Goal: Information Seeking & Learning: Learn about a topic

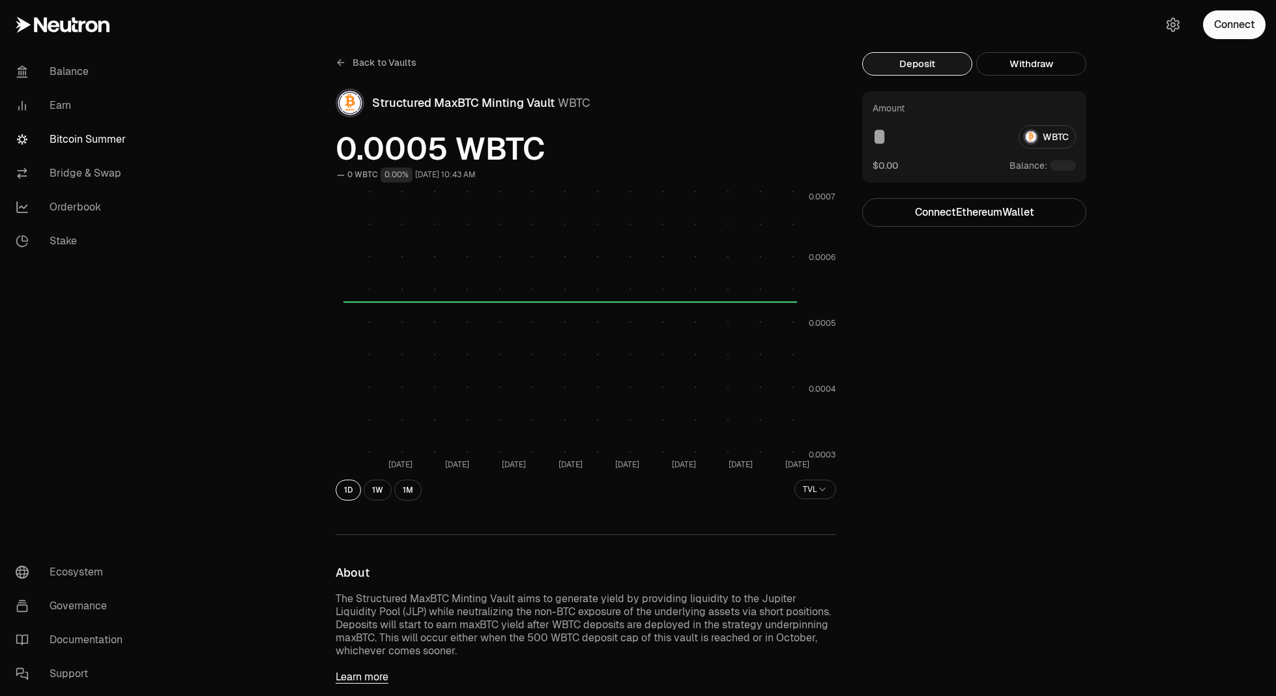
click at [94, 135] on link "Bitcoin Summer" at bounding box center [73, 140] width 136 height 34
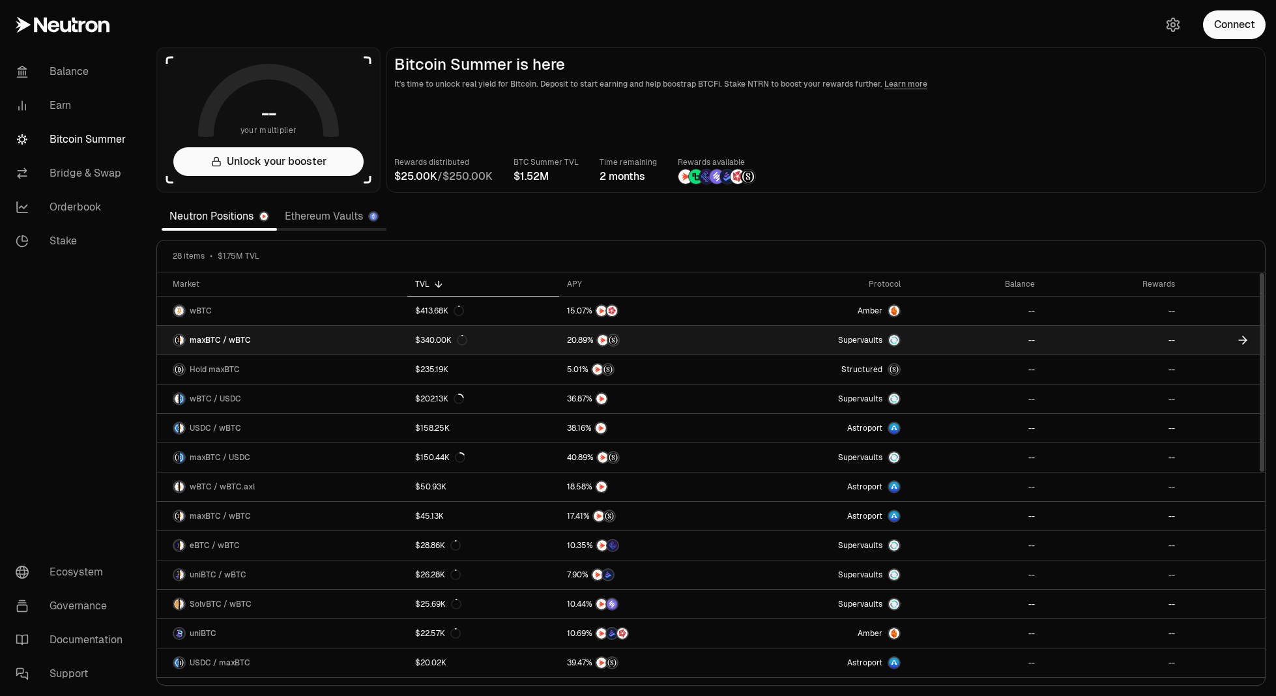
click at [295, 342] on link "maxBTC / wBTC" at bounding box center [282, 340] width 250 height 29
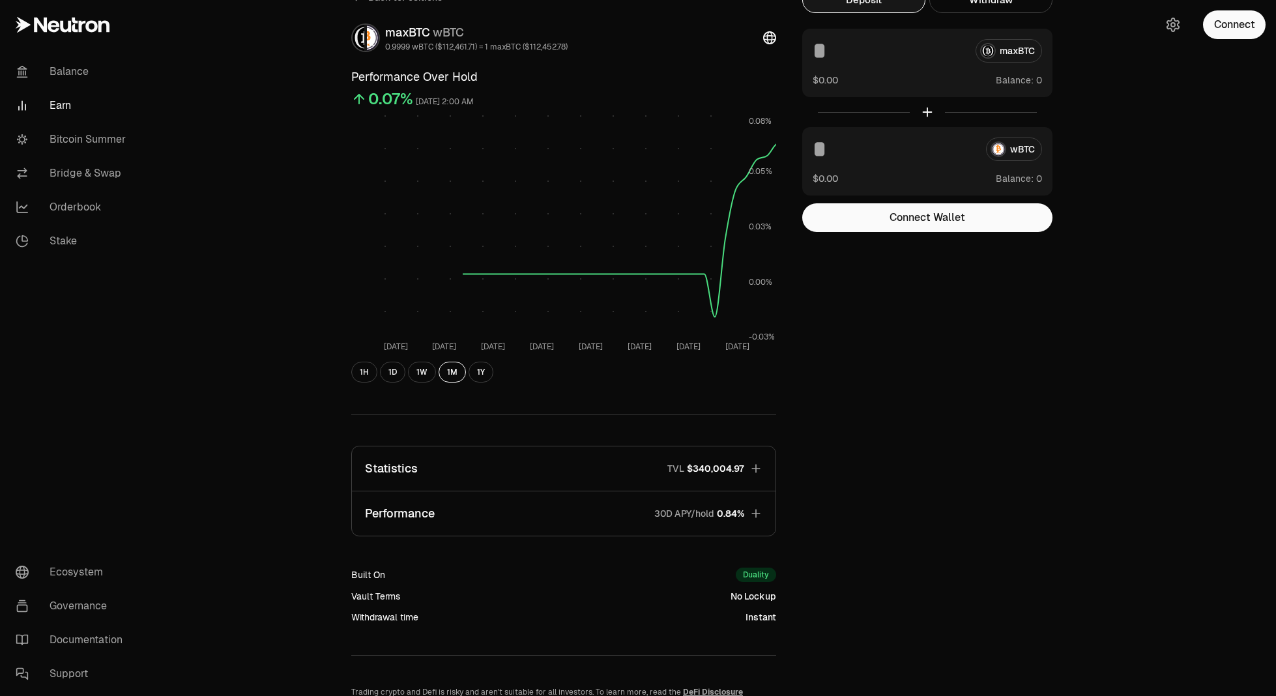
click at [598, 464] on button "Statistics TVL $340,004.97" at bounding box center [564, 468] width 424 height 44
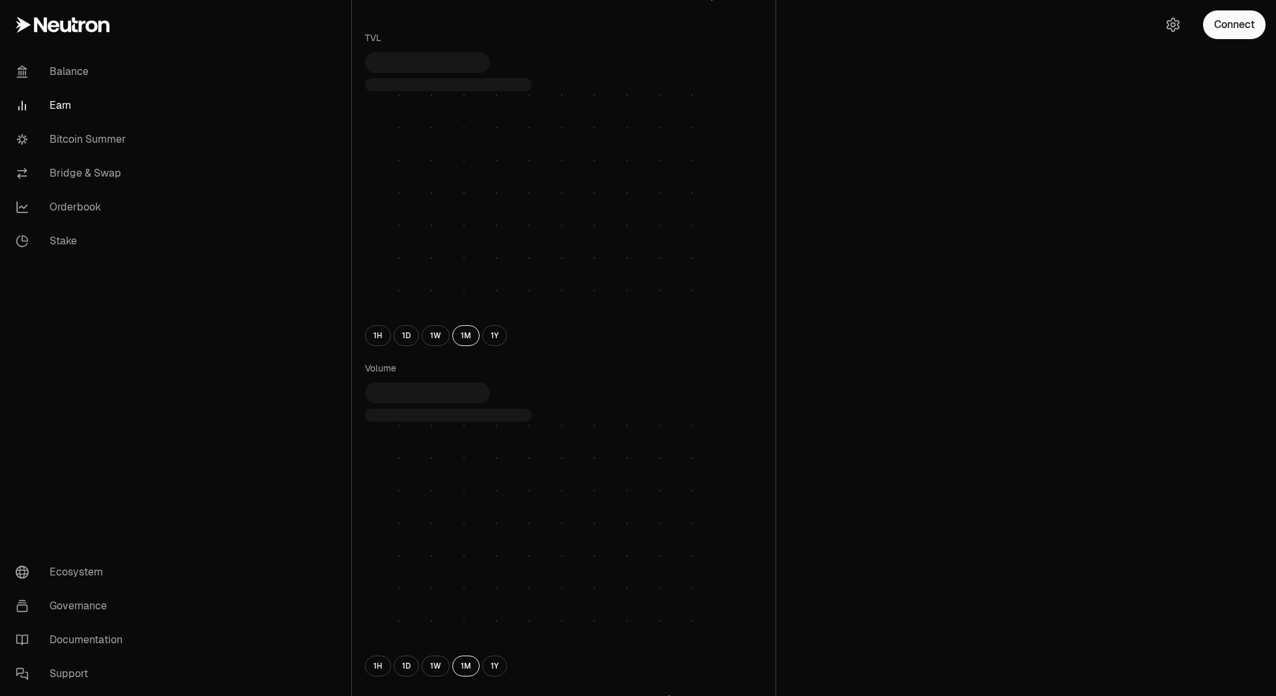
scroll to position [782, 0]
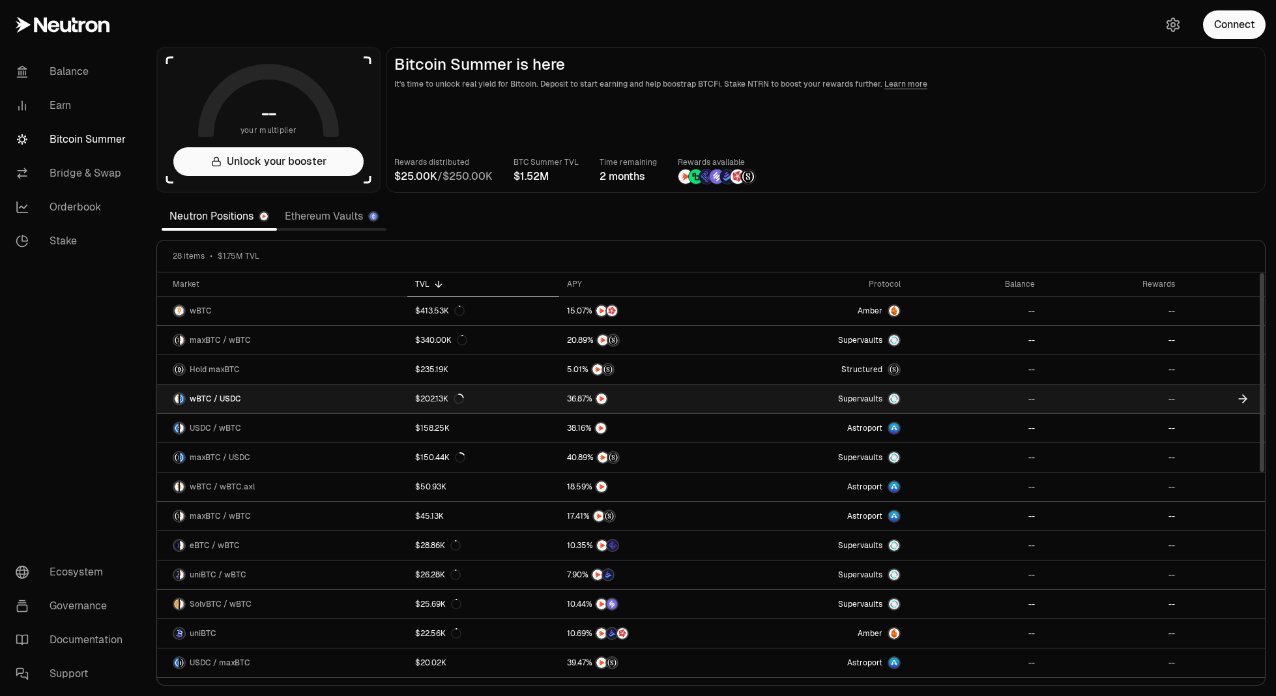
click at [259, 394] on link "wBTC / USDC" at bounding box center [282, 399] width 250 height 29
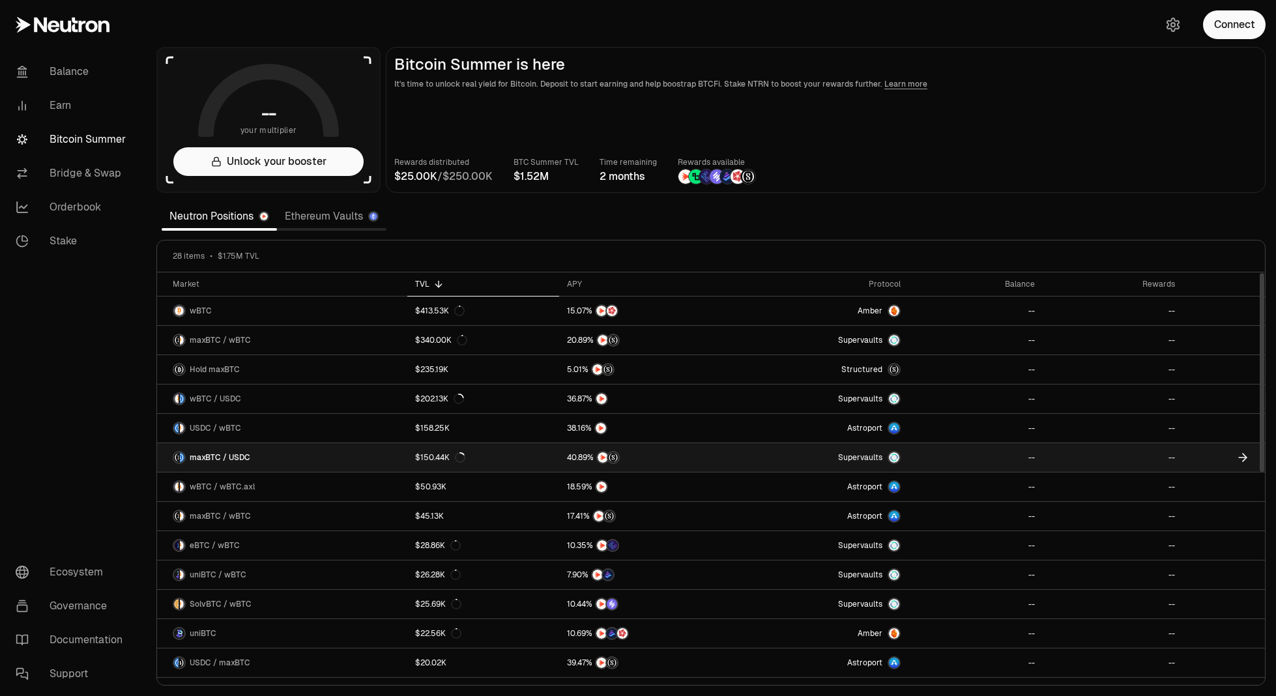
click at [335, 458] on link "maxBTC / USDC" at bounding box center [282, 457] width 250 height 29
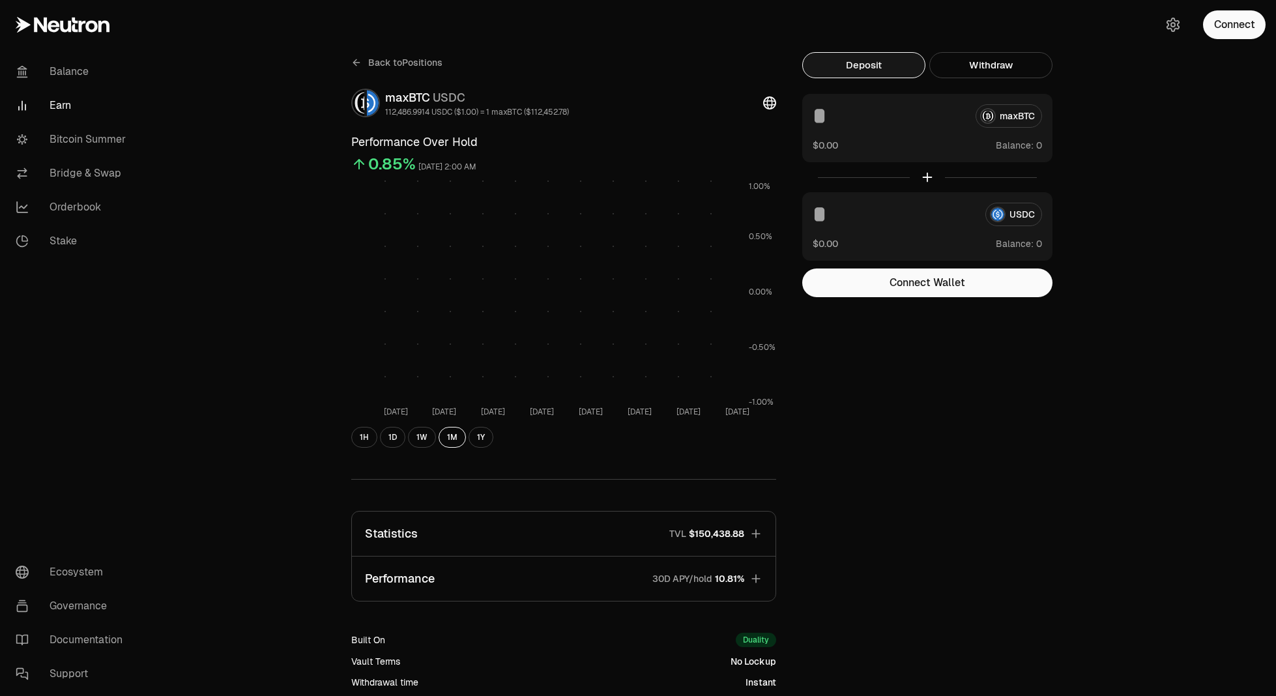
click at [530, 536] on button "Statistics TVL $150,438.88" at bounding box center [564, 534] width 424 height 44
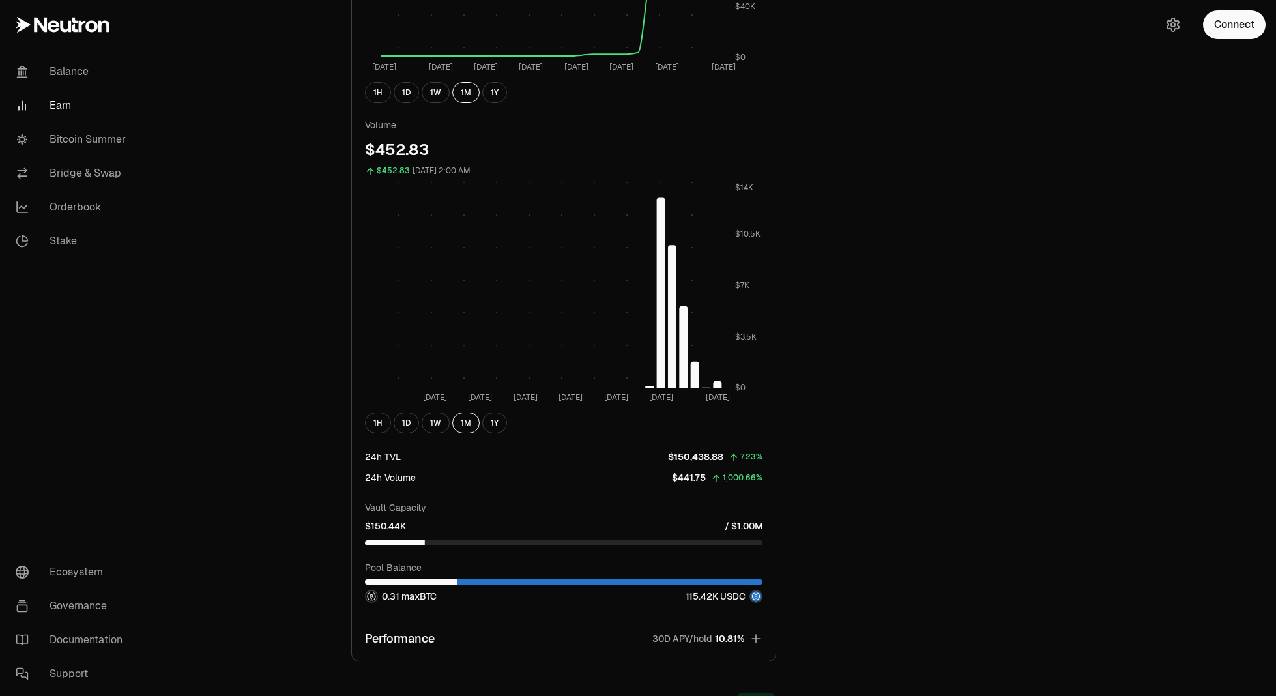
scroll to position [782, 0]
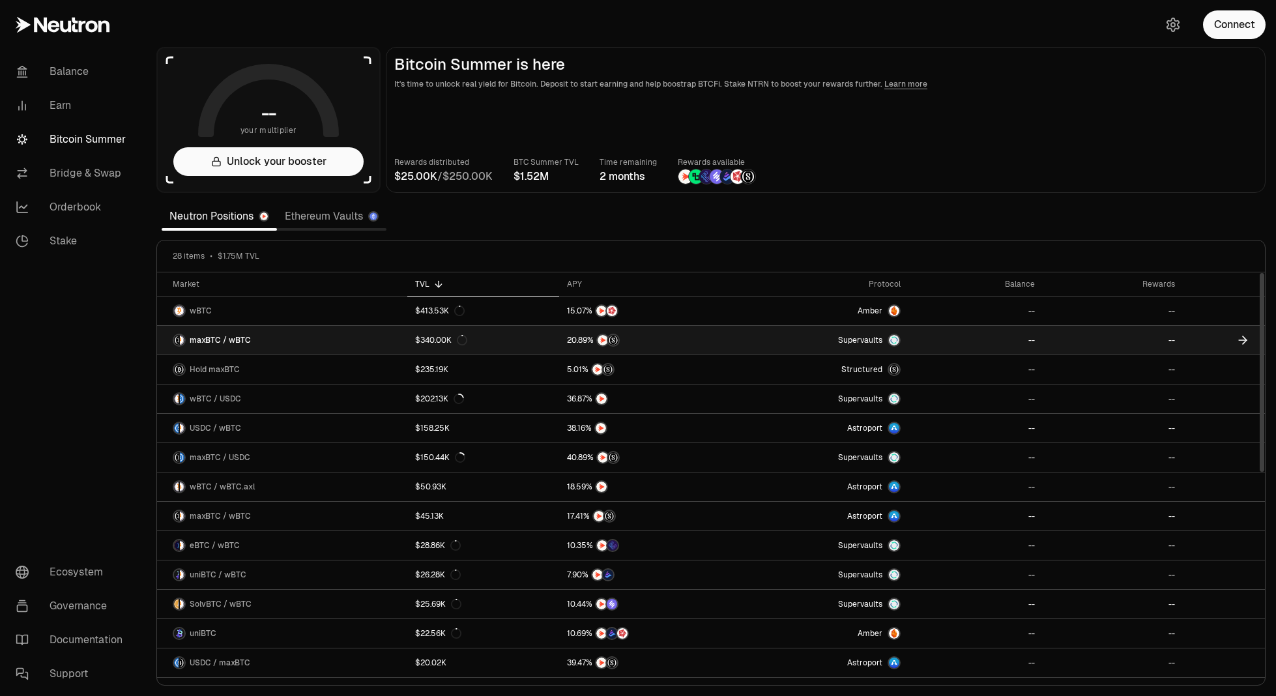
click at [328, 342] on link "maxBTC / wBTC" at bounding box center [282, 340] width 250 height 29
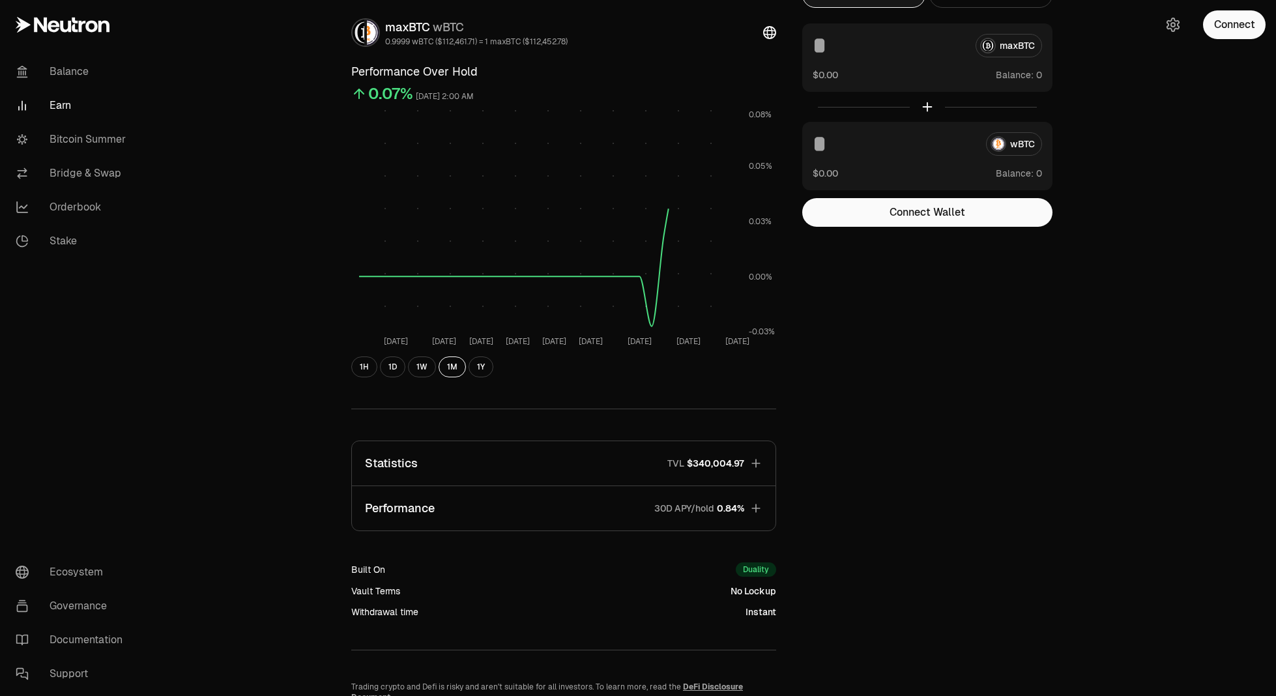
scroll to position [150, 0]
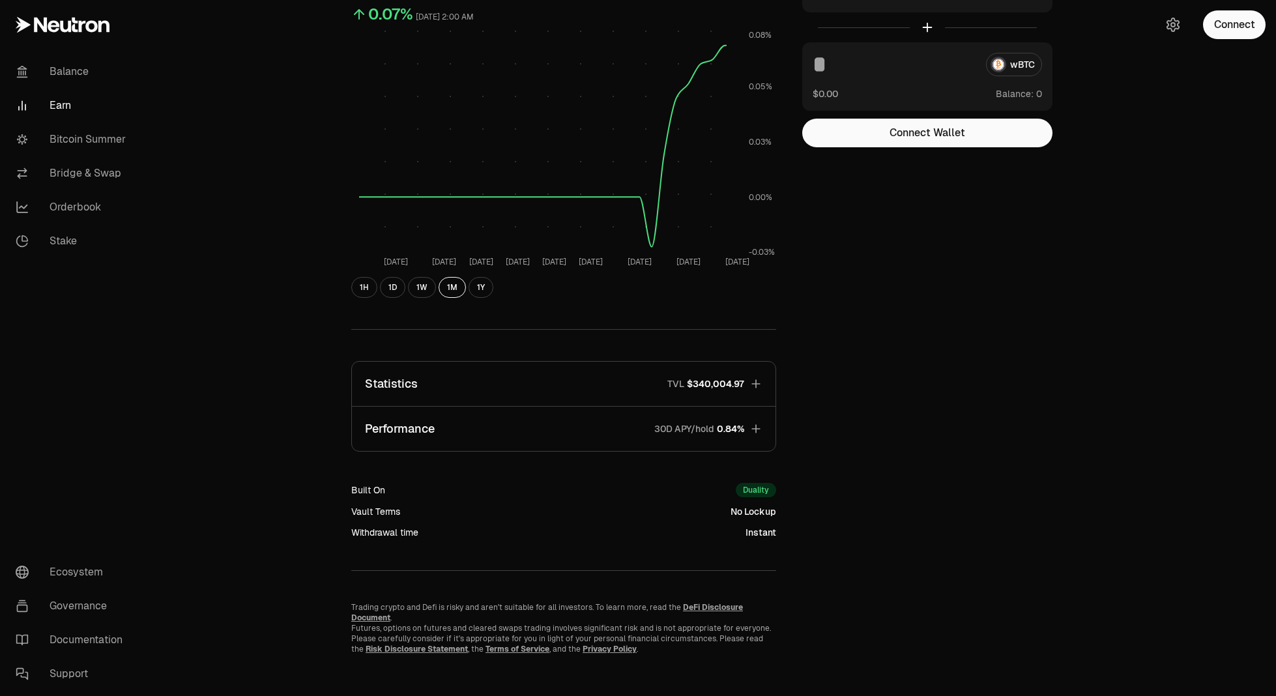
click at [491, 398] on button "Statistics TVL $340,004.97" at bounding box center [564, 384] width 424 height 44
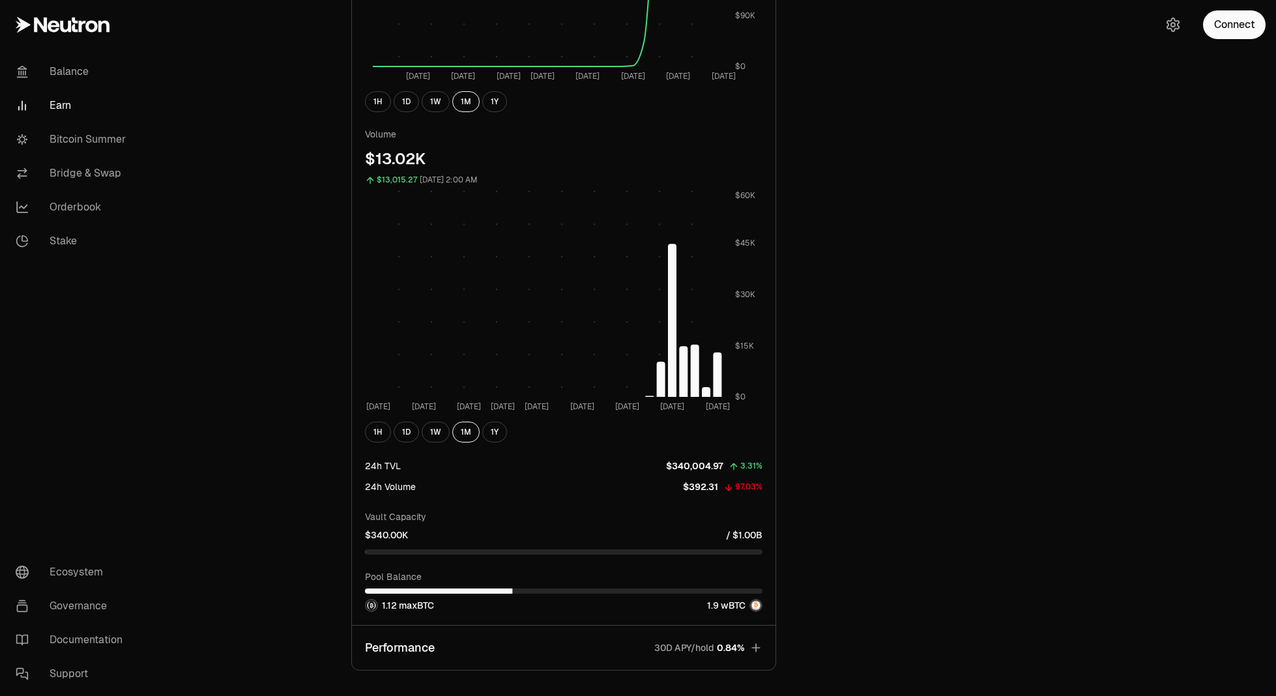
scroll to position [932, 0]
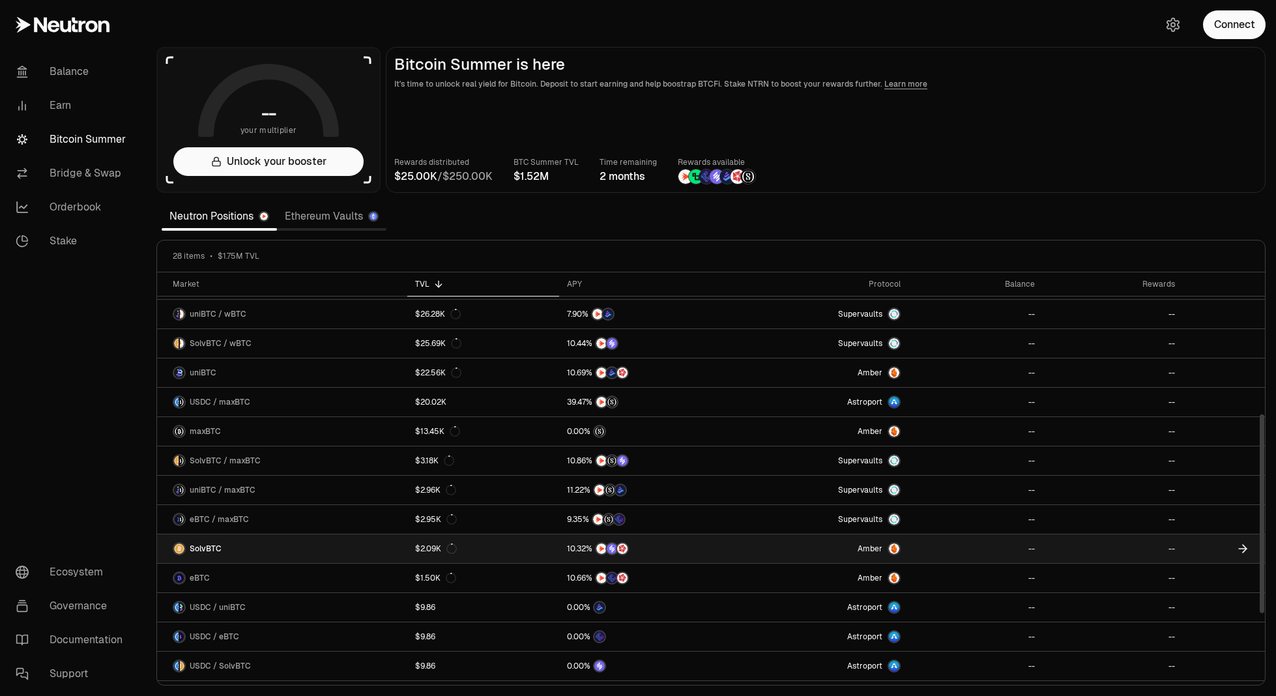
scroll to position [326, 0]
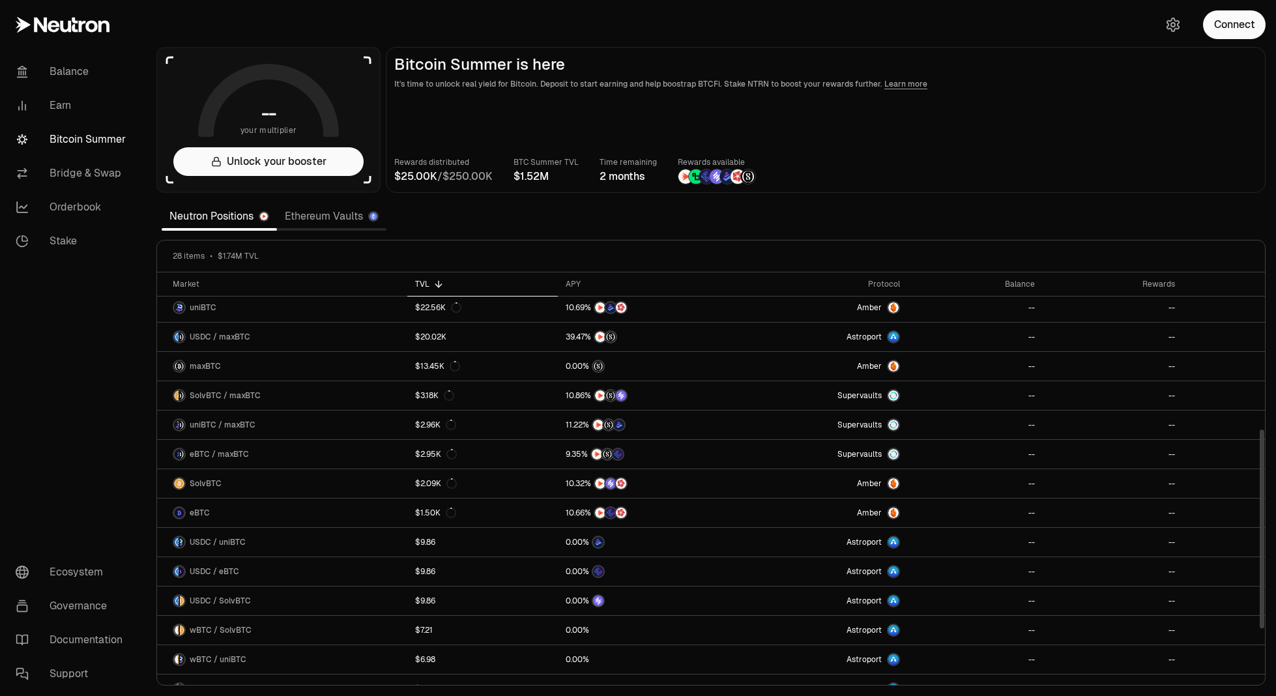
click at [1113, 138] on main "Bitcoin Summer is here It's time to unlock real yield for Bitcoin. Deposit to s…" at bounding box center [826, 120] width 880 height 146
click at [1246, 27] on button "Connect" at bounding box center [1234, 24] width 63 height 29
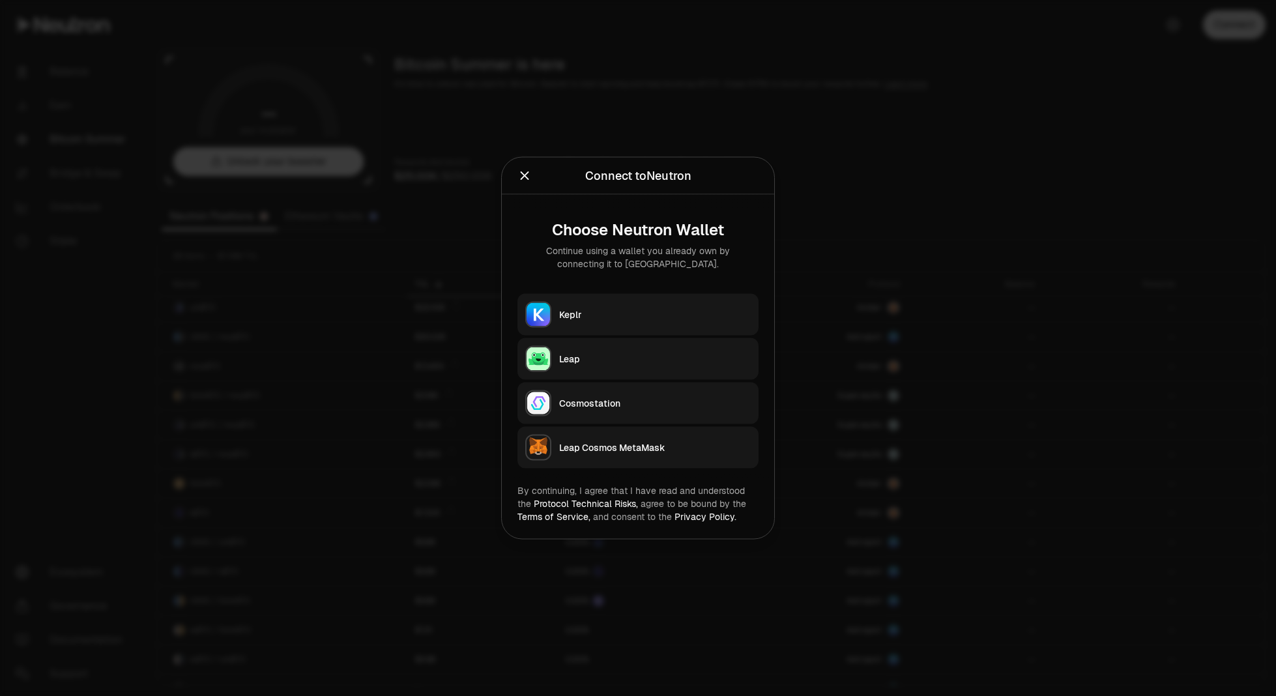
click at [683, 312] on div "Keplr" at bounding box center [655, 314] width 192 height 13
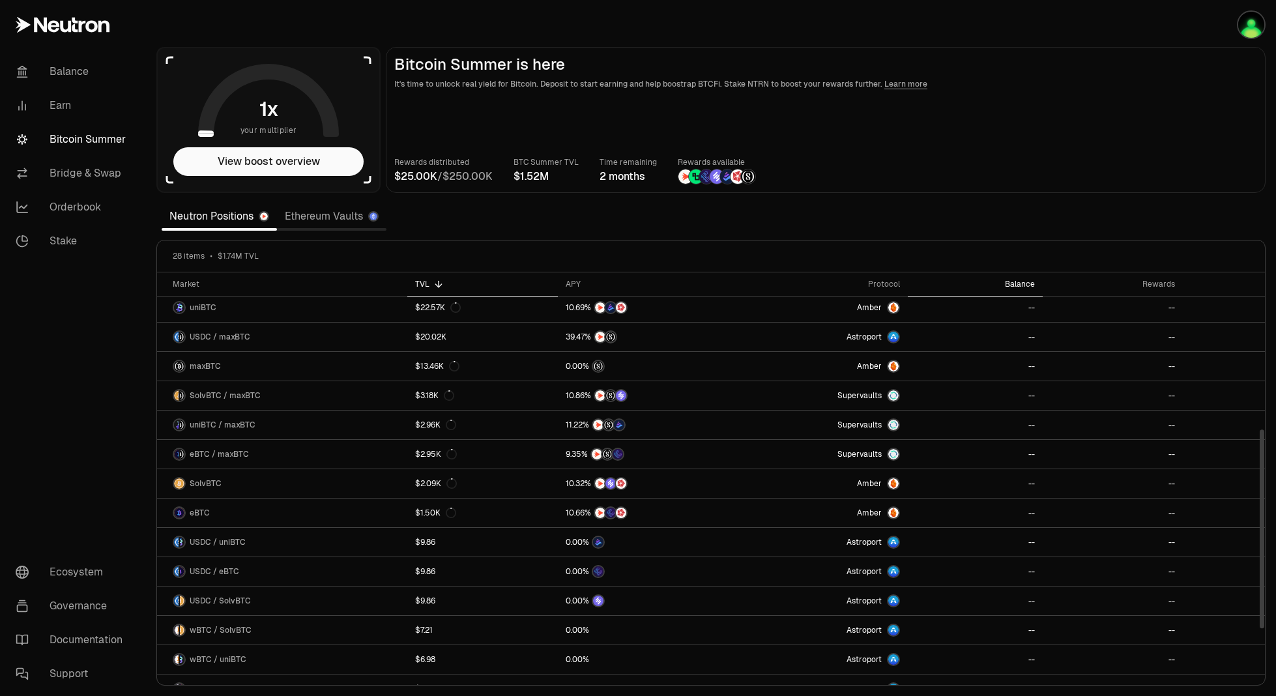
click at [1016, 279] on div "Balance" at bounding box center [975, 284] width 119 height 10
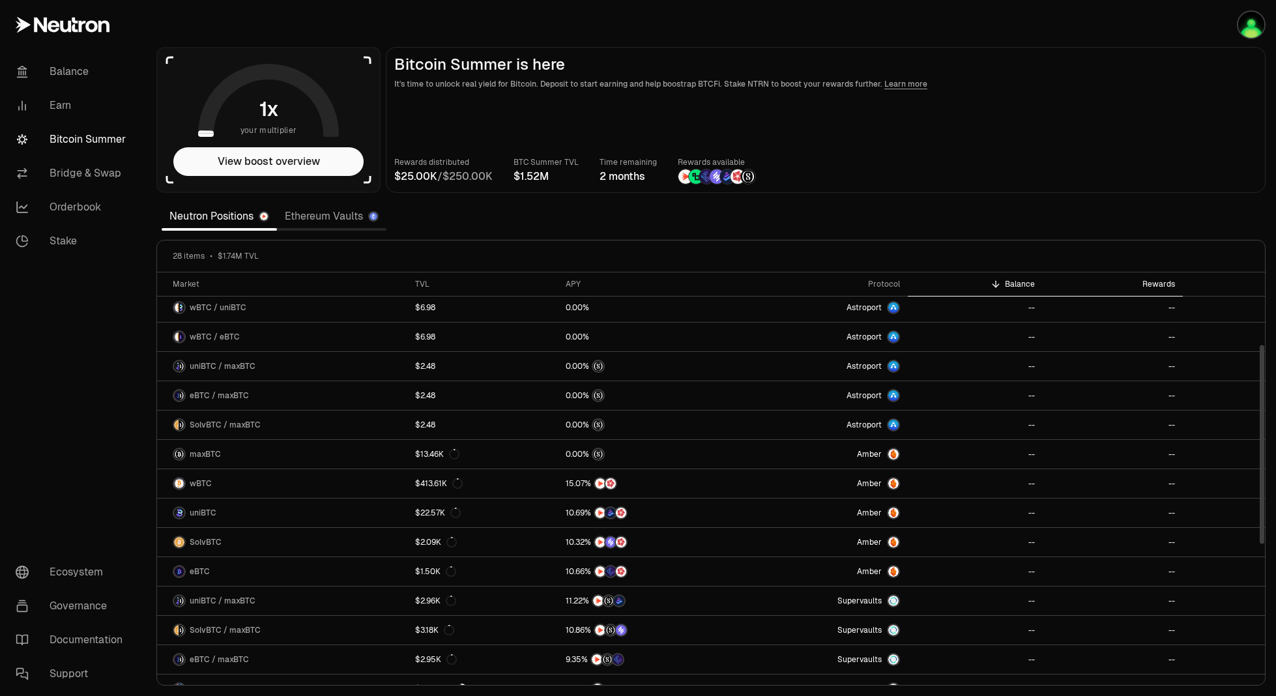
scroll to position [150, 0]
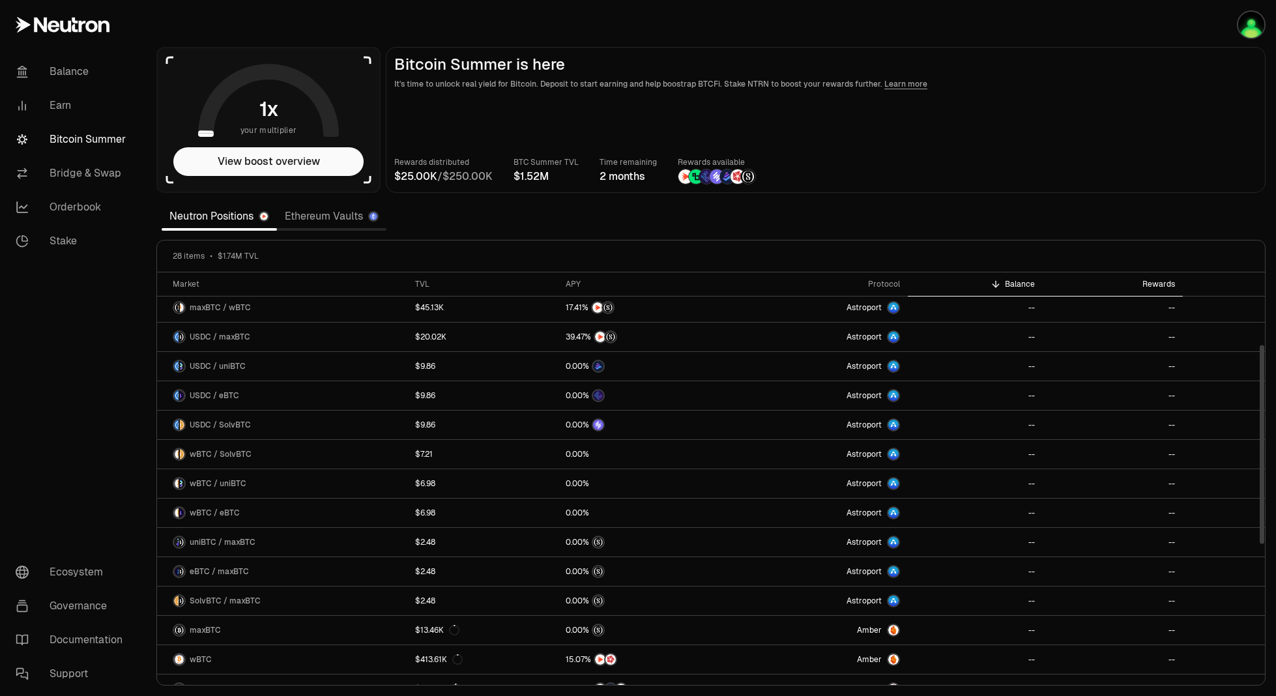
click at [1156, 282] on div "Rewards" at bounding box center [1113, 284] width 125 height 10
click at [190, 213] on link "Neutron Positions" at bounding box center [219, 216] width 115 height 26
click at [1242, 23] on img "button" at bounding box center [1251, 25] width 26 height 26
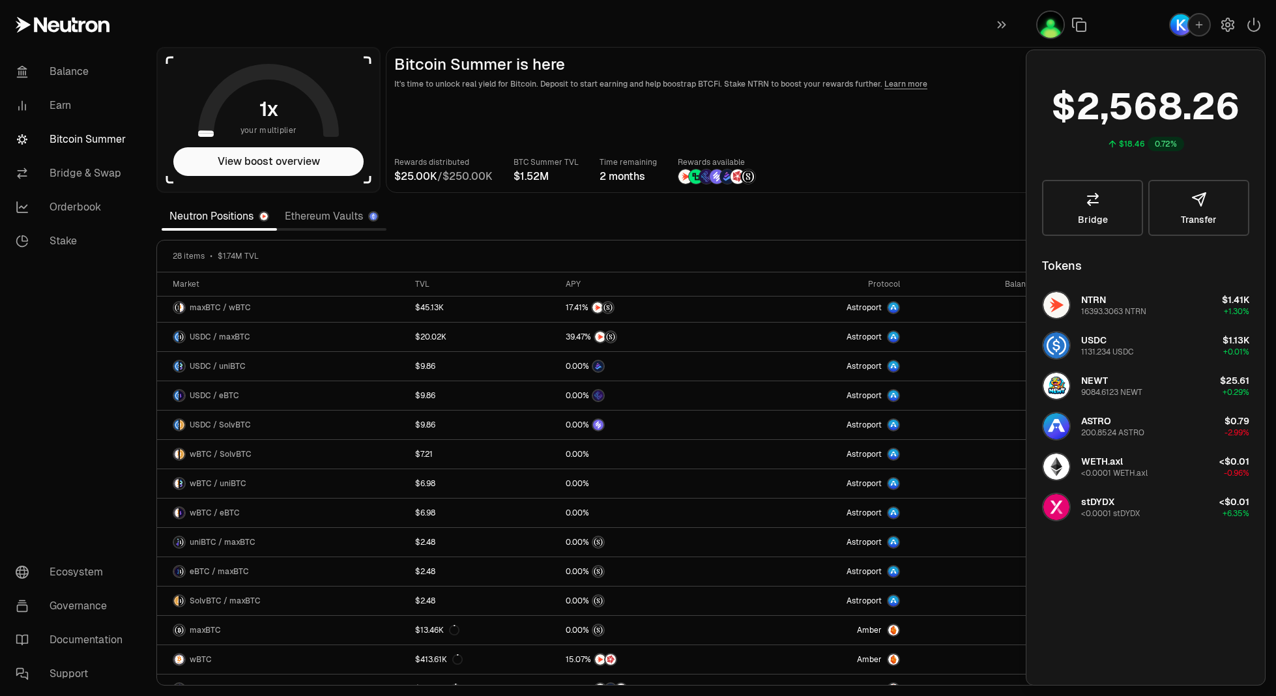
click at [869, 140] on main "Bitcoin Summer is here It's time to unlock real yield for Bitcoin. Deposit to s…" at bounding box center [826, 120] width 880 height 146
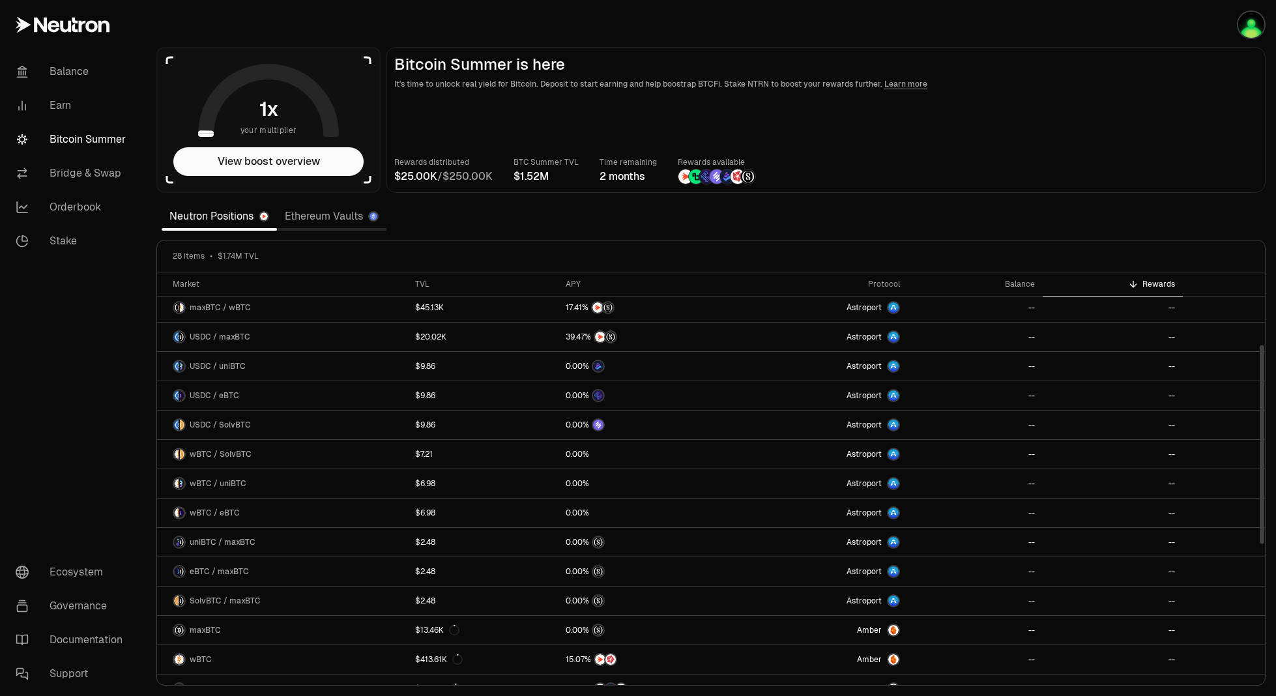
click at [1154, 278] on th "Rewards" at bounding box center [1113, 284] width 141 height 24
click at [1151, 278] on th "Rewards" at bounding box center [1113, 284] width 141 height 24
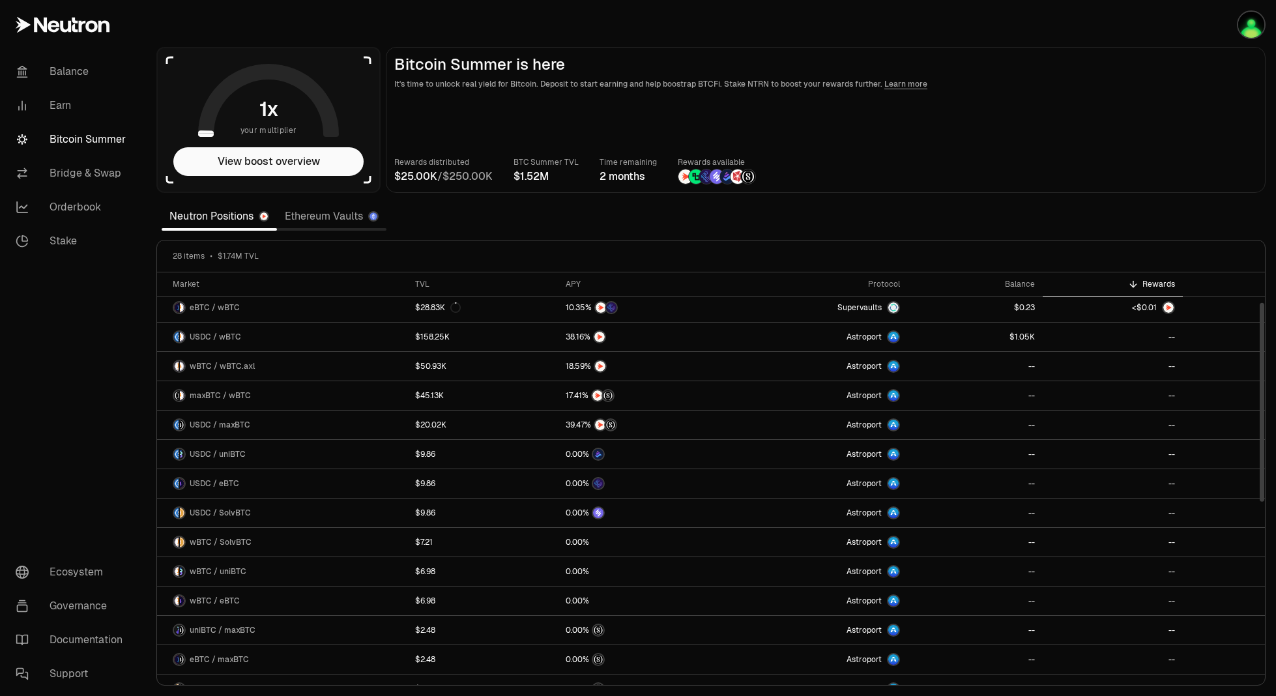
click at [1151, 278] on th "Rewards" at bounding box center [1113, 284] width 141 height 24
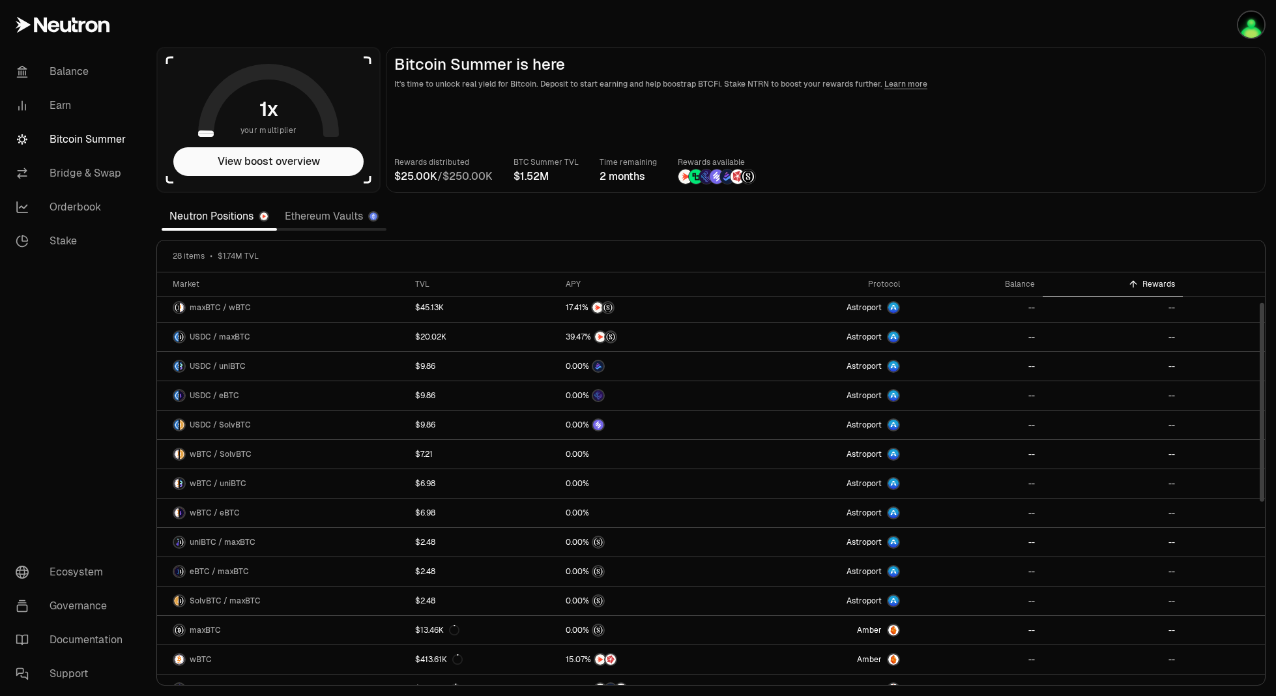
click at [1151, 278] on th "Rewards" at bounding box center [1113, 284] width 141 height 24
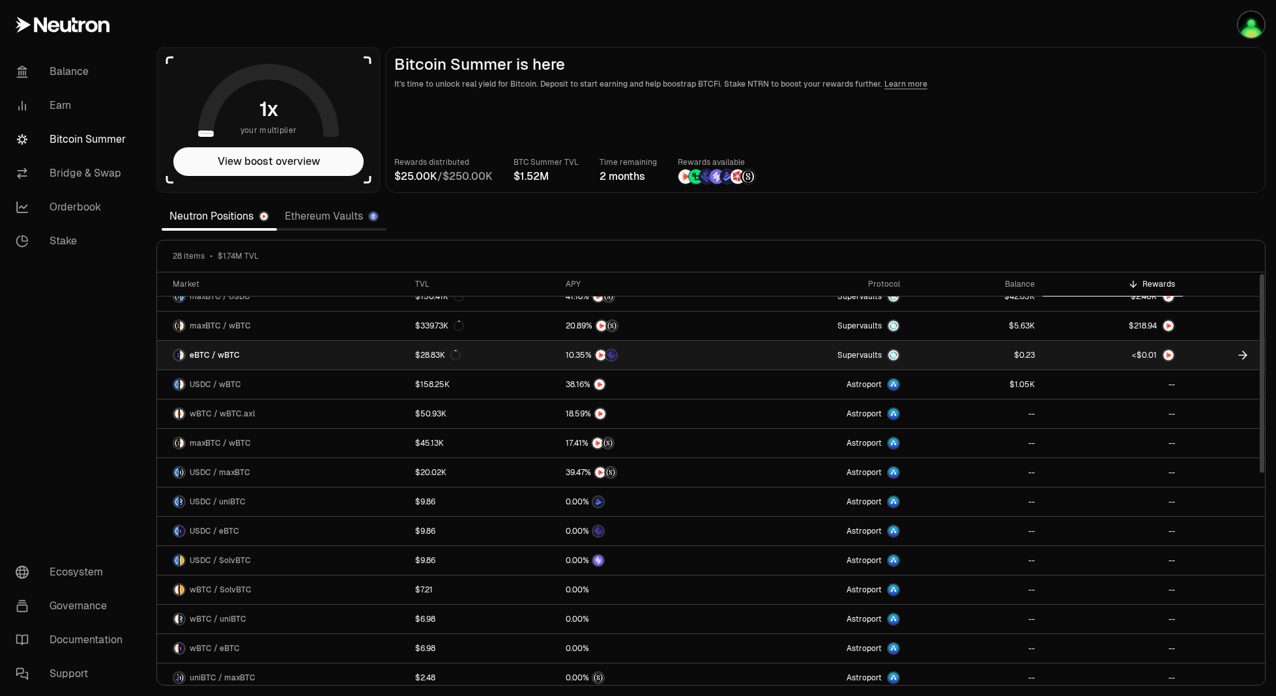
scroll to position [0, 0]
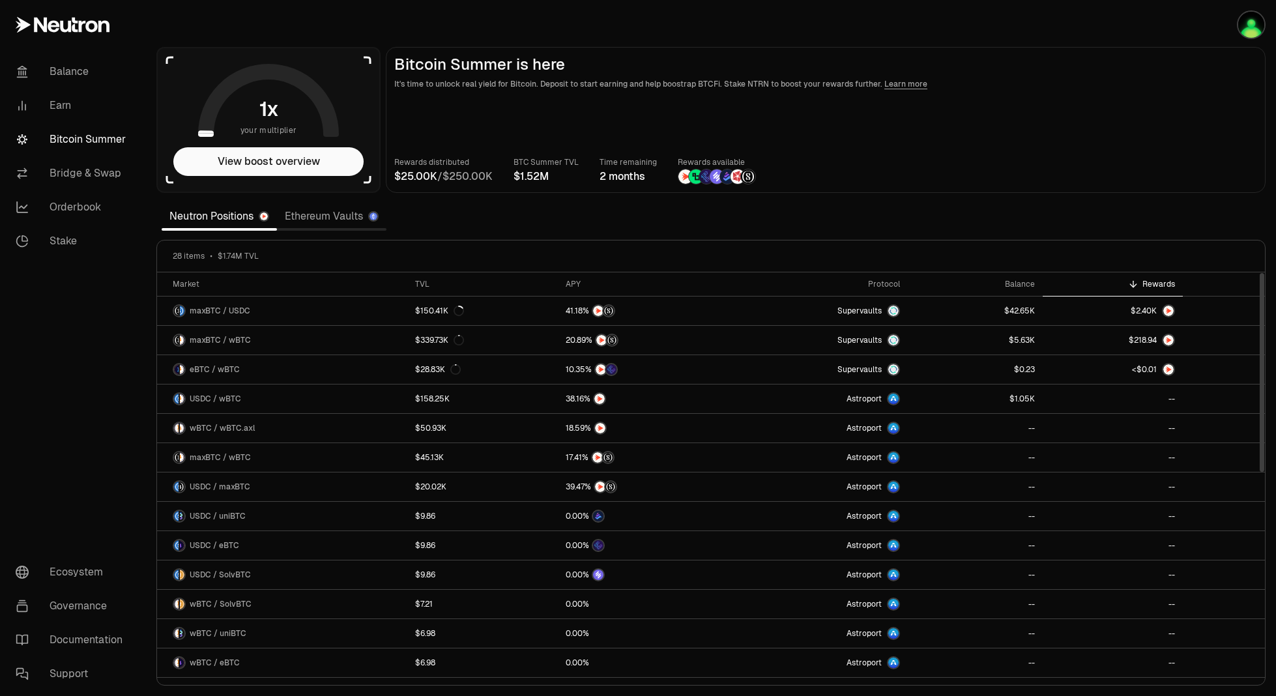
click at [1145, 282] on div "Rewards" at bounding box center [1113, 284] width 125 height 10
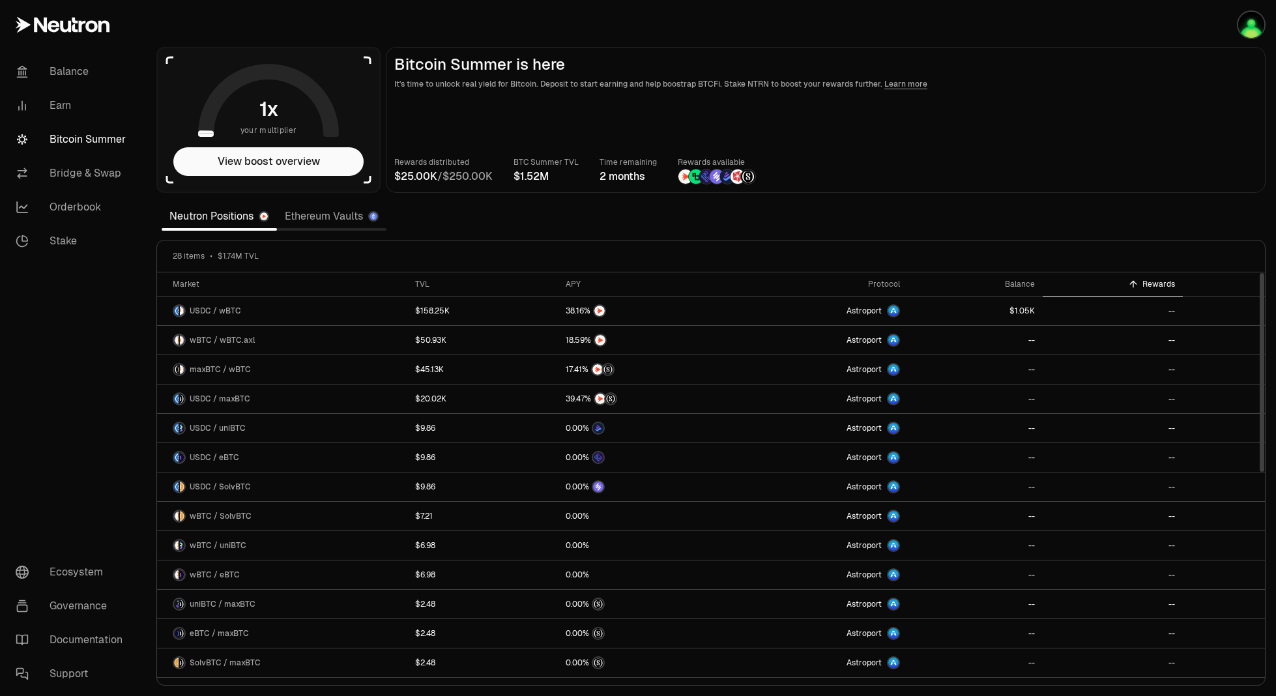
click at [1145, 282] on div "Rewards" at bounding box center [1113, 284] width 125 height 10
